Goal: Check status: Check status

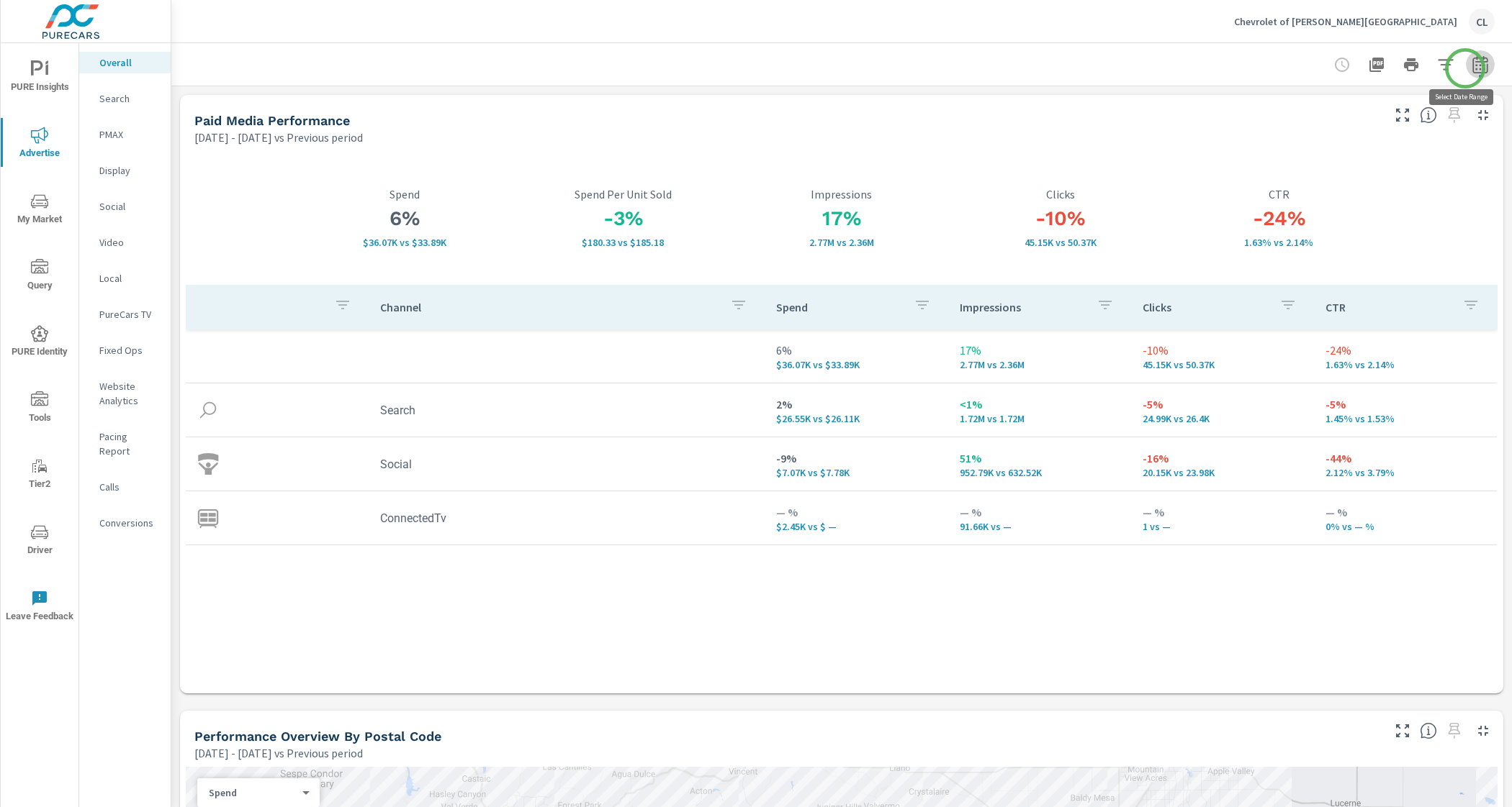
click at [1472, 68] on icon "button" at bounding box center [1481, 64] width 17 height 17
select select "Previous period"
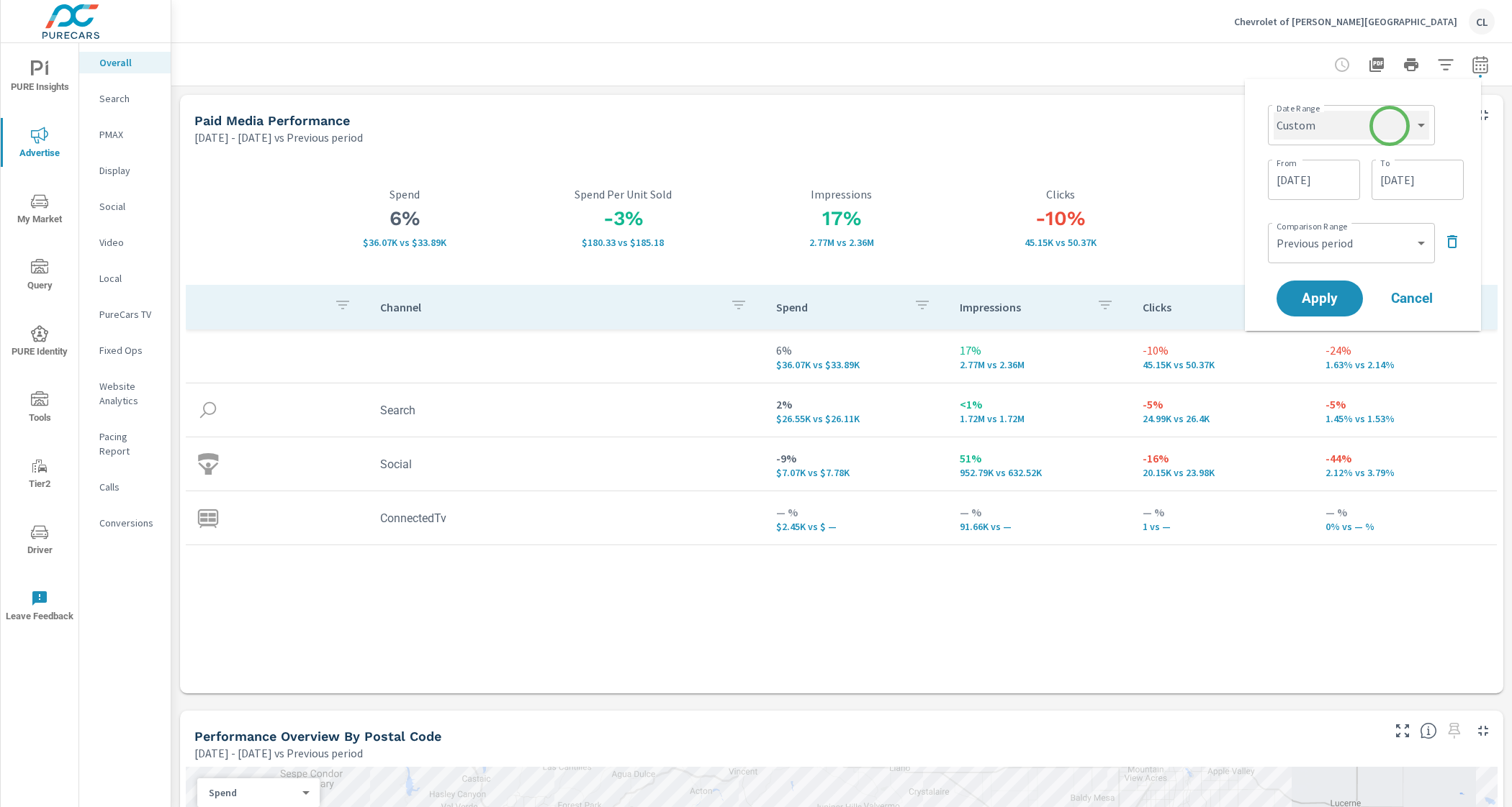
click at [1389, 126] on select "Custom [DATE] Last week Last 7 days Last 14 days Last 30 days Last 45 days Last…" at bounding box center [1352, 125] width 156 height 29
click at [1274, 111] on select "Custom [DATE] Last week Last 7 days Last 14 days Last 30 days Last 45 days Last…" at bounding box center [1352, 125] width 156 height 29
select select "Last month"
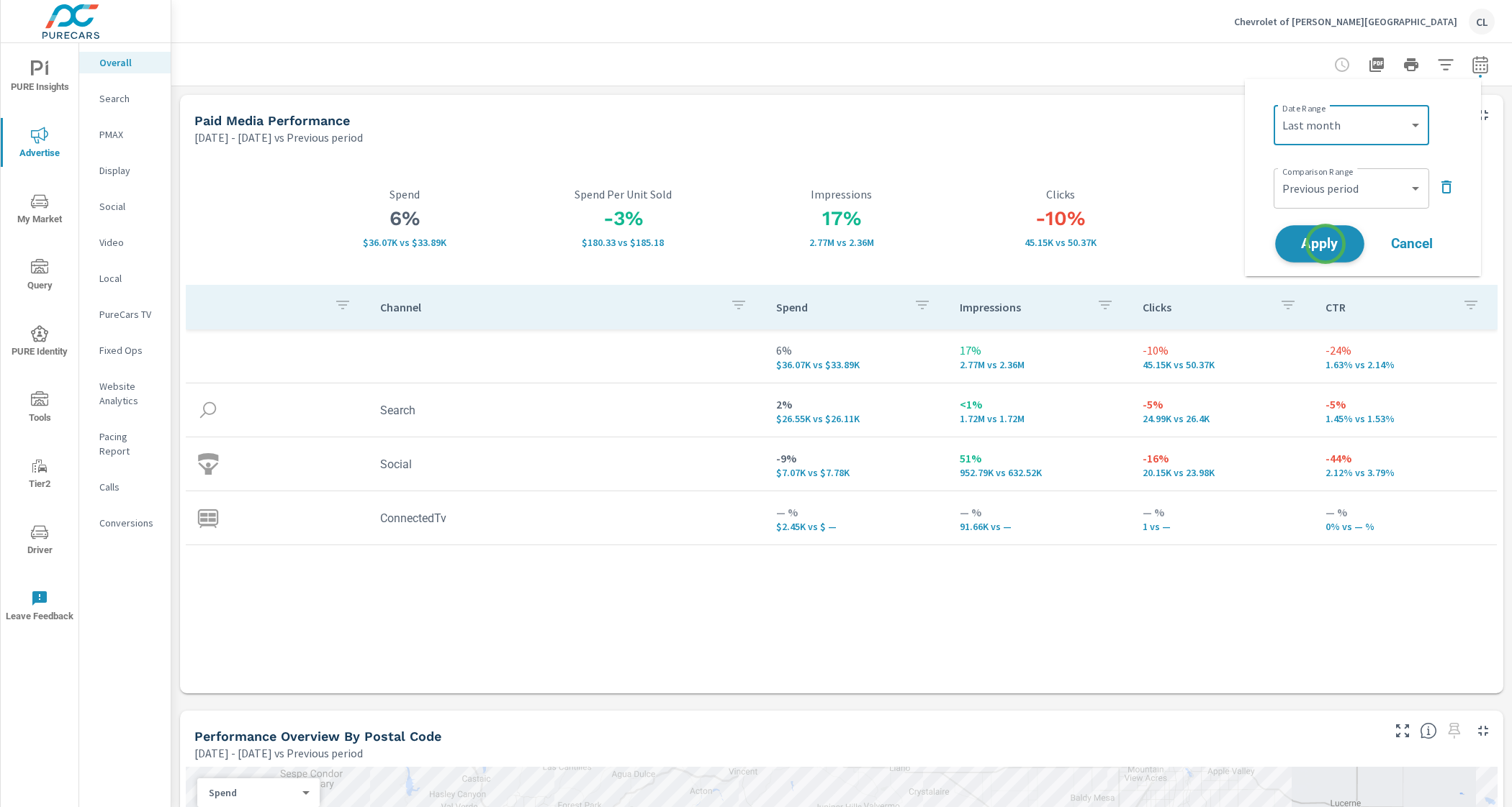
click at [1326, 244] on span "Apply" at bounding box center [1320, 243] width 59 height 13
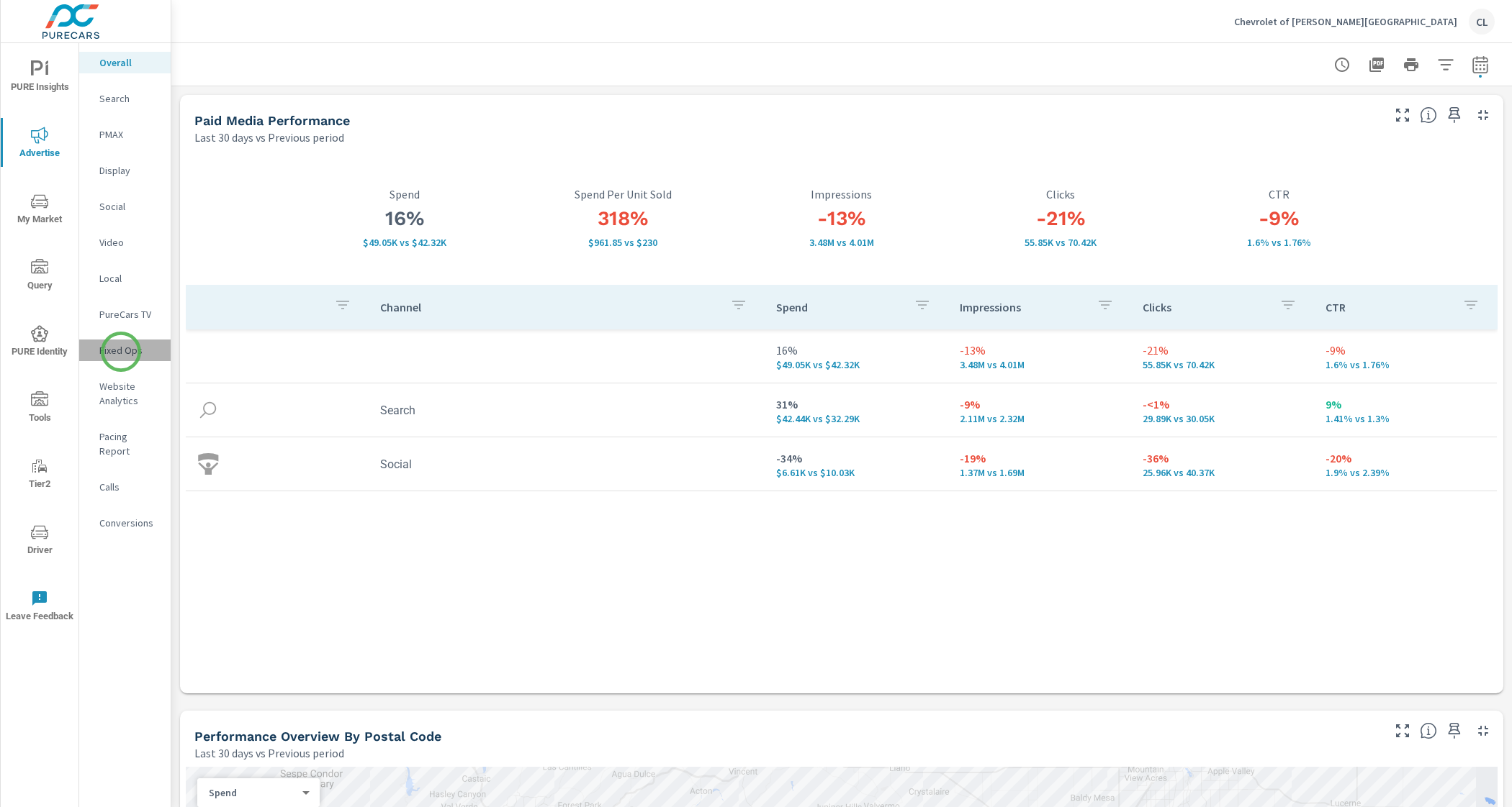
click at [120, 352] on p "Fixed Ops" at bounding box center [129, 350] width 60 height 14
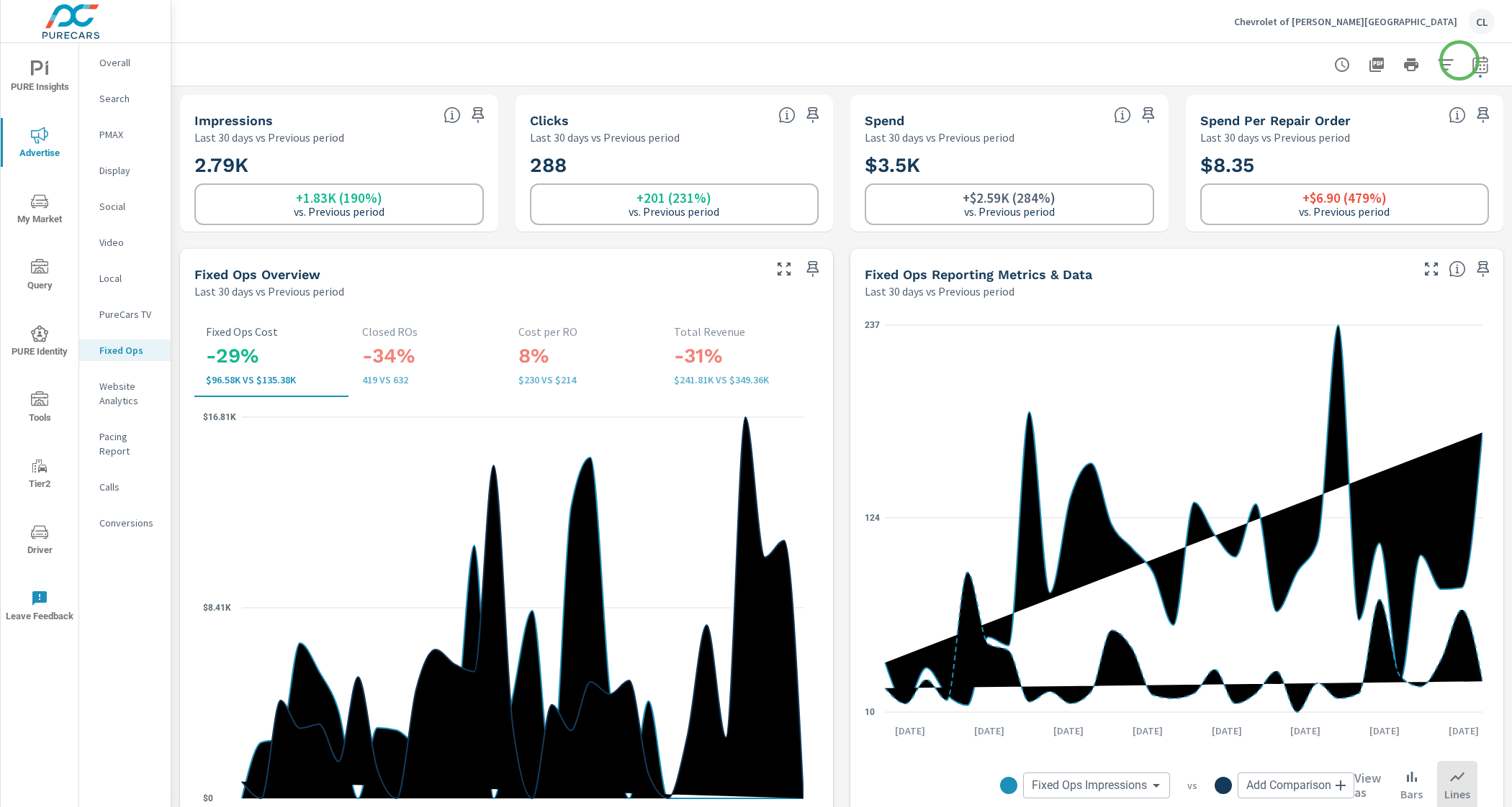
click at [1472, 60] on icon "button" at bounding box center [1481, 64] width 17 height 17
select select "Last 30 days"
select select "Previous period"
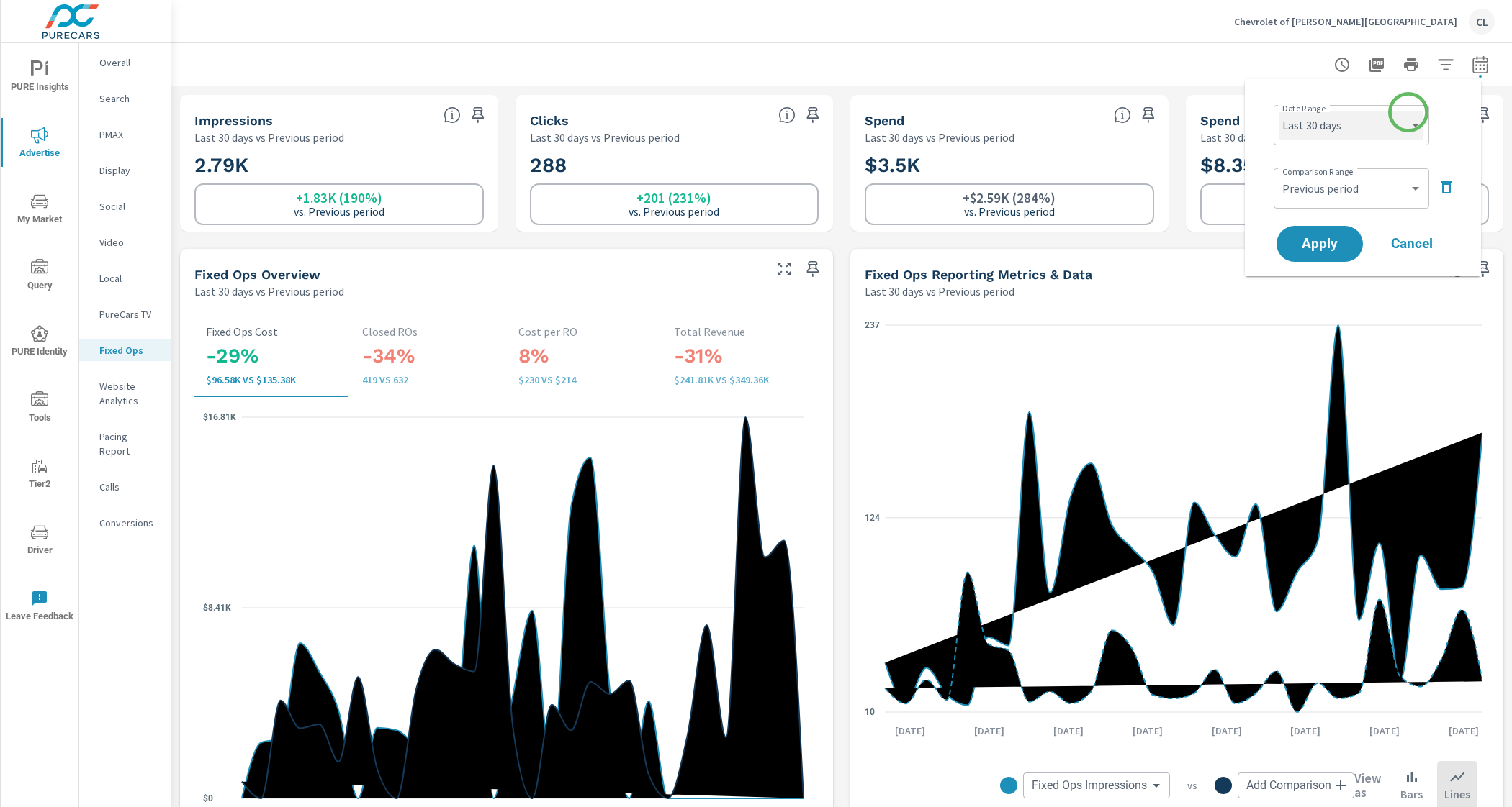
click at [1404, 117] on select "Custom [DATE] Last week Last 7 days Last 14 days Last 30 days Last 45 days Last…" at bounding box center [1351, 125] width 144 height 29
click at [1280, 111] on select "Custom [DATE] Last week Last 7 days Last 14 days Last 30 days Last 45 days Last…" at bounding box center [1351, 125] width 144 height 29
select select "Last month"
click at [1333, 246] on span "Apply" at bounding box center [1320, 243] width 59 height 13
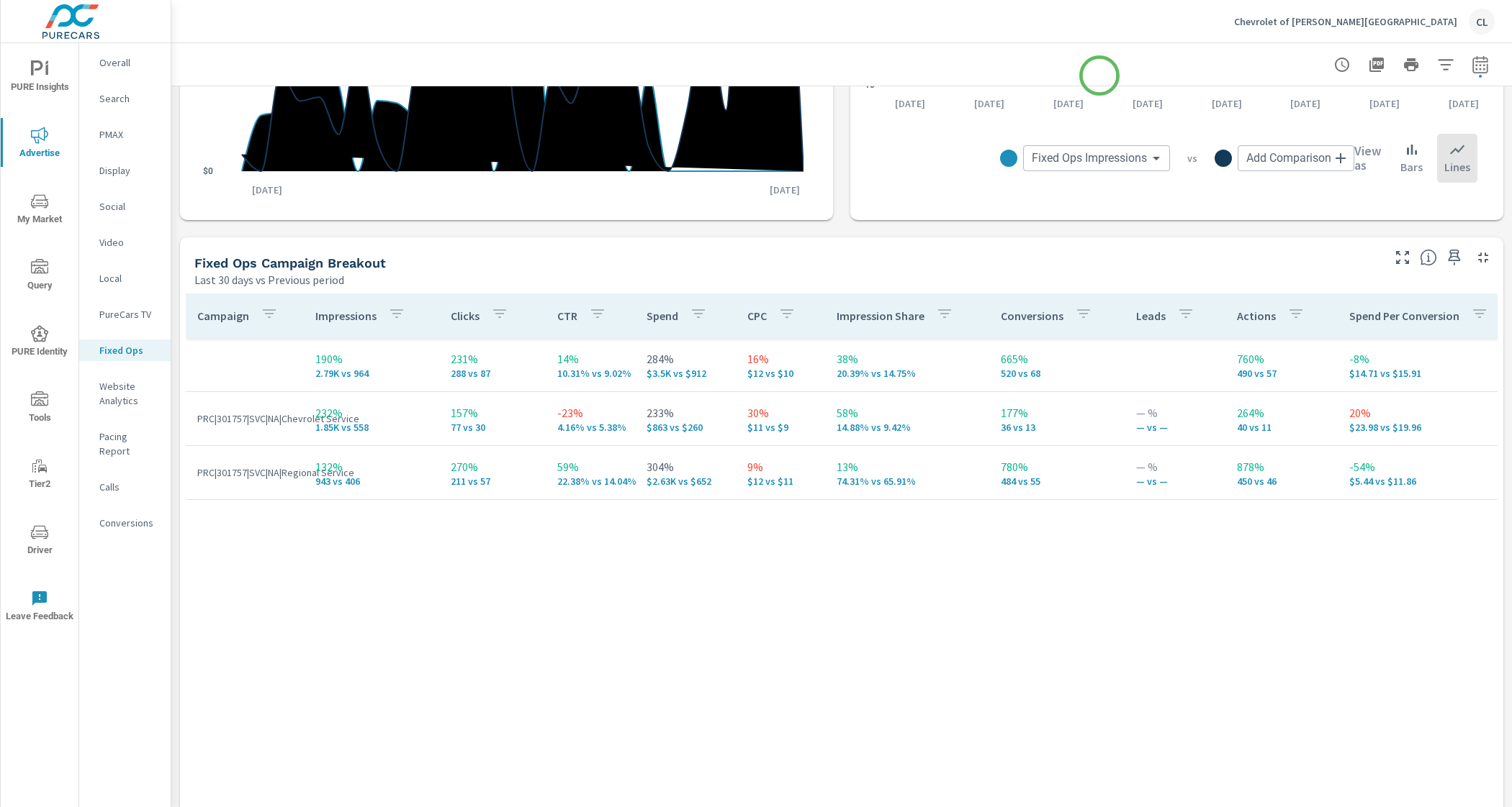
scroll to position [664, 0]
